Goal: Share content: Share content

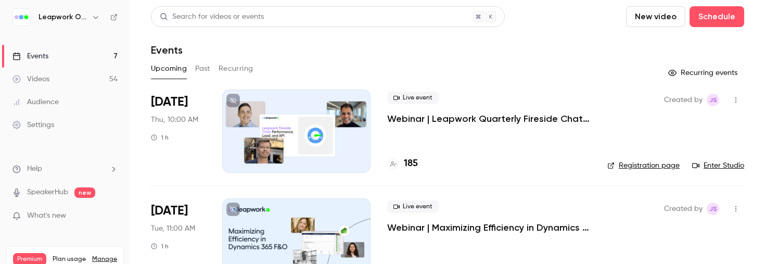
click at [729, 167] on link "Enter Studio" at bounding box center [718, 165] width 52 height 10
click at [315, 112] on div at bounding box center [296, 131] width 148 height 83
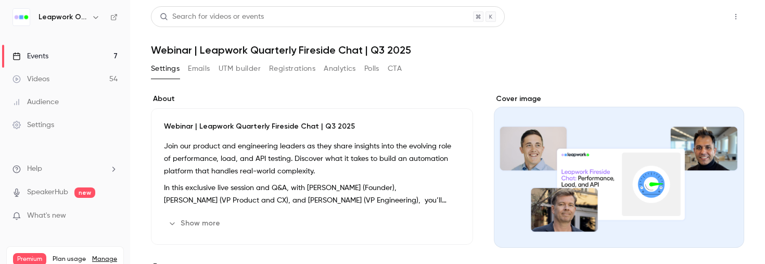
click at [705, 11] on button "Share" at bounding box center [698, 16] width 41 height 21
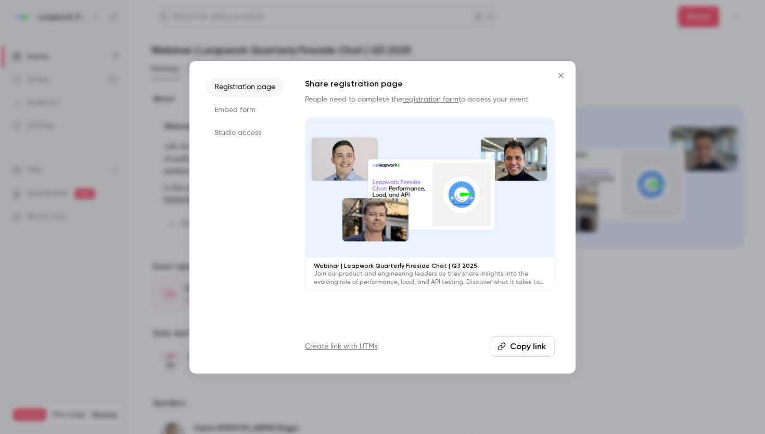
click at [248, 134] on li "Studio access" at bounding box center [245, 132] width 78 height 19
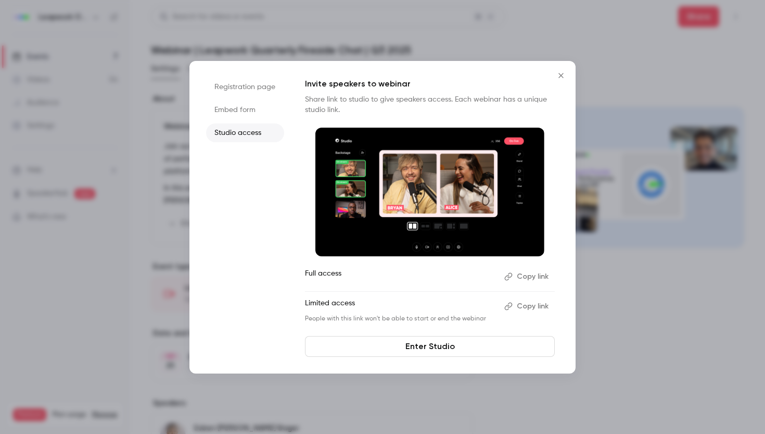
click at [541, 263] on button "Copy link" at bounding box center [527, 276] width 55 height 17
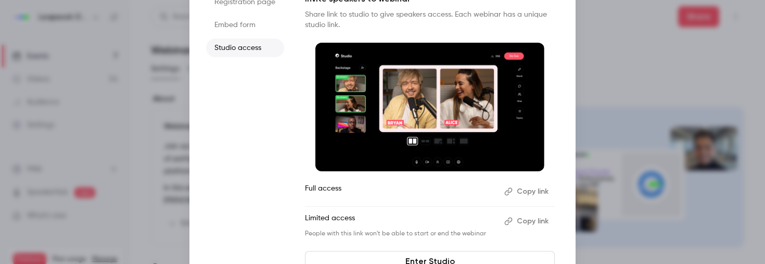
click at [525, 190] on button "Copy link" at bounding box center [527, 191] width 55 height 17
click at [439, 23] on p "Share link to studio to give speakers access. Each webinar has a unique studio …" at bounding box center [430, 19] width 250 height 21
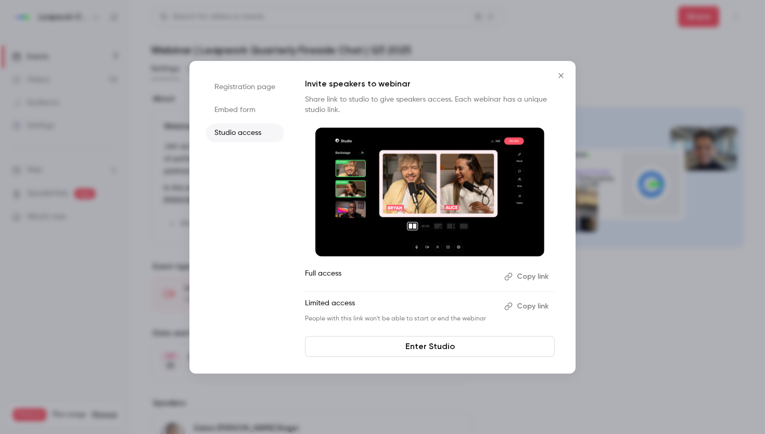
click at [562, 78] on icon "Close" at bounding box center [561, 75] width 12 height 8
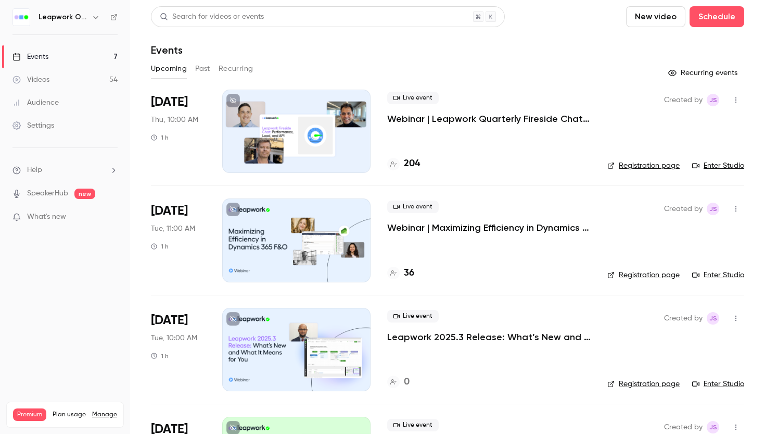
click at [734, 165] on link "Enter Studio" at bounding box center [718, 165] width 52 height 10
